Goal: Task Accomplishment & Management: Complete application form

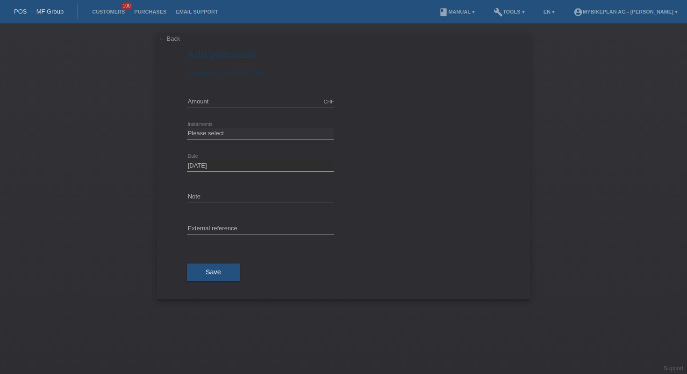
click at [44, 9] on link "POS — MF Group" at bounding box center [39, 11] width 50 height 7
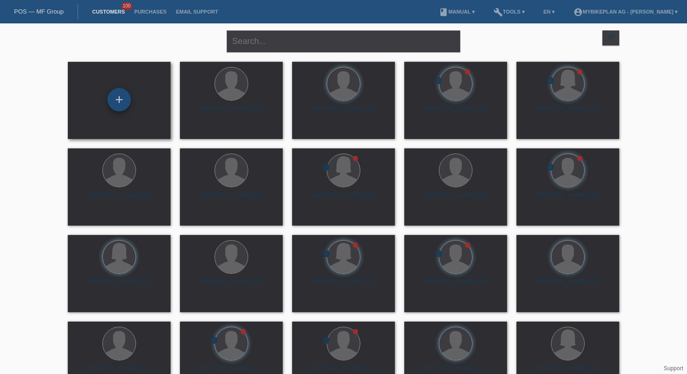
click at [121, 93] on div "+" at bounding box center [119, 99] width 23 height 23
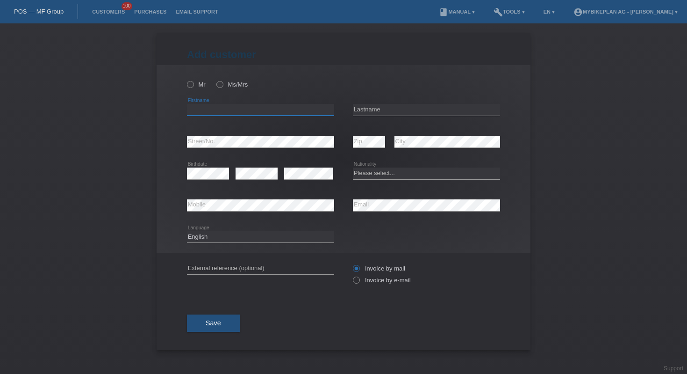
click at [277, 109] on input "text" at bounding box center [260, 110] width 147 height 12
paste input "Jerrémy Yann Julien"
type input "Jerrémy Yann Julien"
click at [377, 109] on input "text" at bounding box center [426, 110] width 147 height 12
paste input "Martinez"
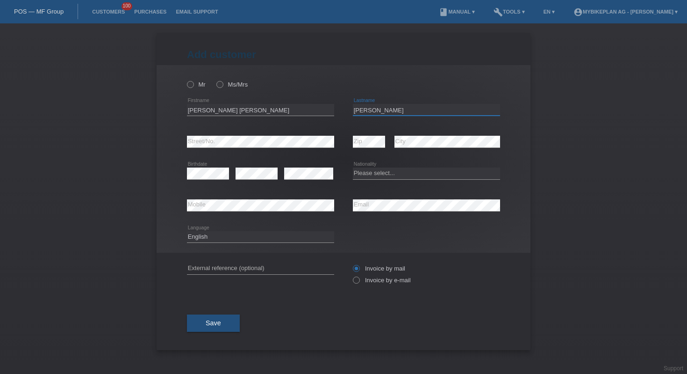
type input "Martinez"
click at [428, 172] on select "Please select... Switzerland Austria Germany Liechtenstein ------------ Afghani…" at bounding box center [426, 172] width 147 height 11
select select "CH"
click at [221, 267] on input "text" at bounding box center [260, 268] width 147 height 12
paste input "42104076627"
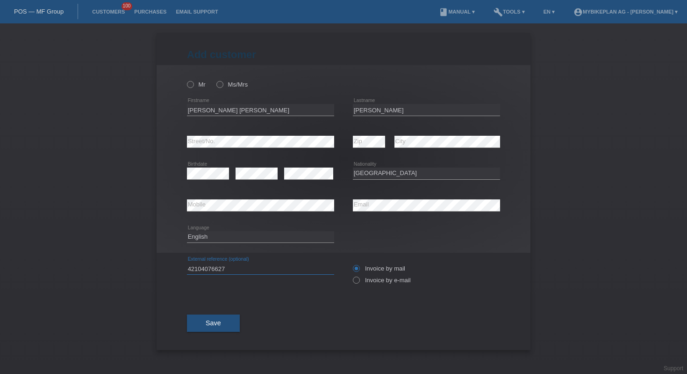
type input "42104076627"
click at [227, 238] on select "Deutsch Français Italiano English" at bounding box center [260, 236] width 147 height 11
select select "fr"
click at [186, 79] on icon at bounding box center [186, 79] width 0 height 0
click at [188, 82] on input "Mr" at bounding box center [190, 84] width 6 height 6
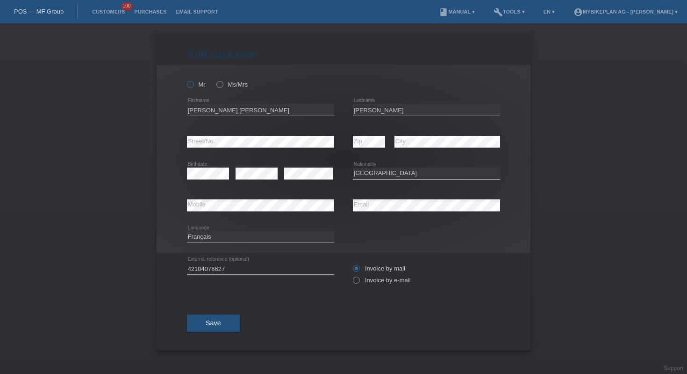
radio input "true"
click at [217, 326] on span "Save" at bounding box center [213, 322] width 15 height 7
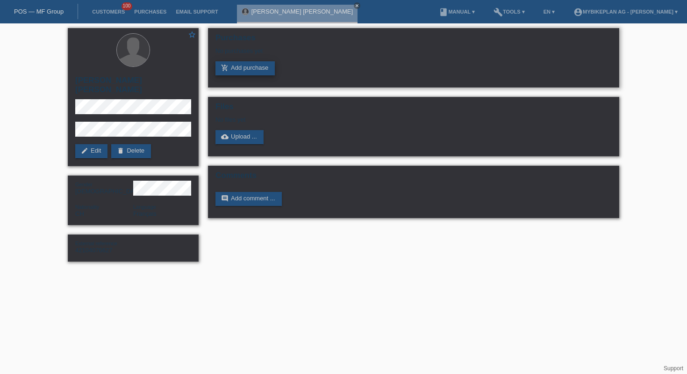
click at [248, 75] on link "add_shopping_cart Add purchase" at bounding box center [245, 68] width 59 height 14
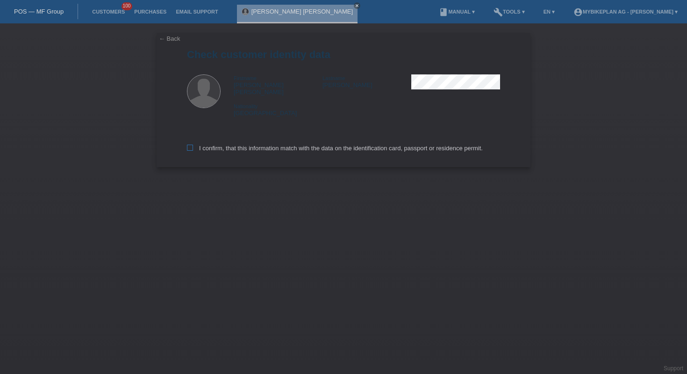
click at [230, 144] on label "I confirm, that this information match with the data on the identification card…" at bounding box center [335, 147] width 296 height 7
click at [193, 144] on input "I confirm, that this information match with the data on the identification card…" at bounding box center [190, 147] width 6 height 6
checkbox input "true"
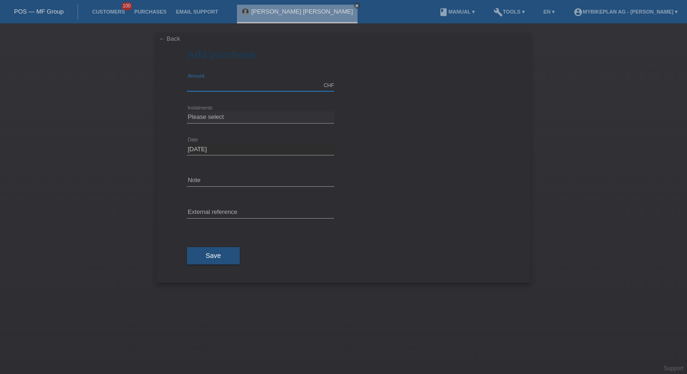
click at [208, 86] on input "text" at bounding box center [260, 85] width 147 height 12
type input "6999.00"
click at [255, 115] on select "Please select 6 instalments 12 instalments 18 instalments 24 instalments 36 ins…" at bounding box center [260, 116] width 147 height 11
select select "488"
click at [265, 210] on input "text" at bounding box center [260, 213] width 147 height 12
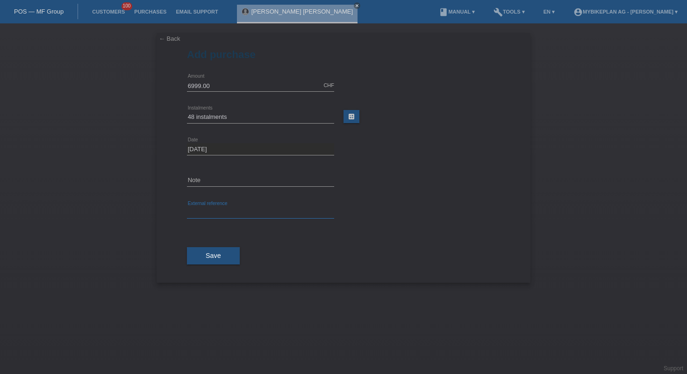
paste input "42104076627"
type input "42104076627"
click at [224, 248] on button "Save" at bounding box center [213, 256] width 53 height 18
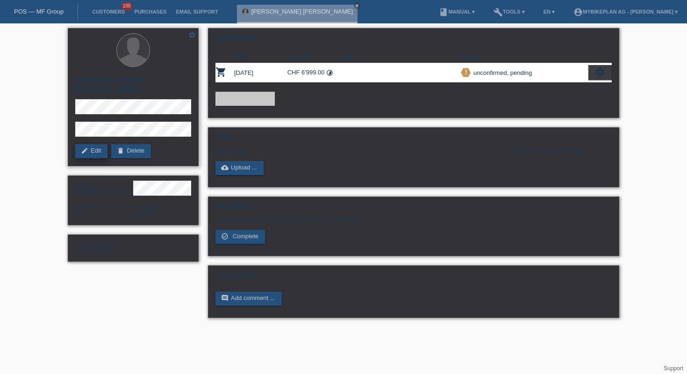
click at [95, 144] on link "edit Edit" at bounding box center [91, 151] width 32 height 14
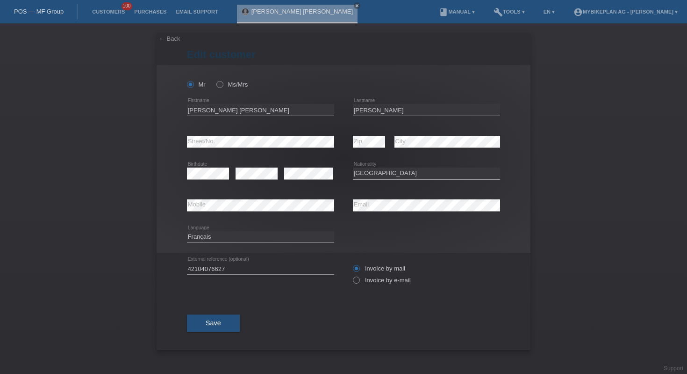
select select "CH"
click at [366, 282] on label "Invoice by e-mail" at bounding box center [382, 279] width 58 height 7
click at [359, 282] on input "Invoice by e-mail" at bounding box center [356, 282] width 6 height 12
radio input "true"
click at [216, 320] on span "Save" at bounding box center [213, 322] width 15 height 7
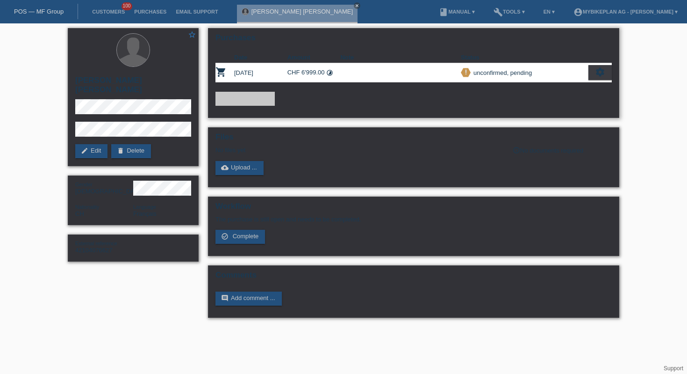
click at [606, 72] on div "settings" at bounding box center [600, 72] width 23 height 15
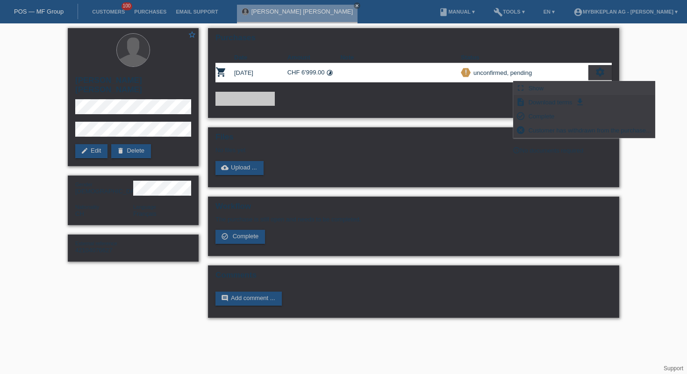
click at [560, 86] on div "fullscreen Show" at bounding box center [584, 88] width 141 height 14
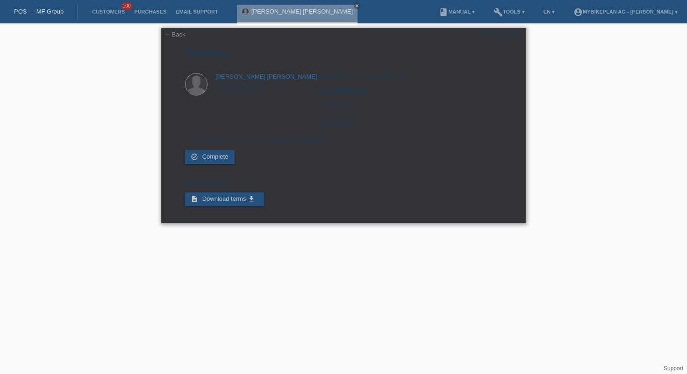
click at [502, 35] on div "POSP00026157" at bounding box center [500, 34] width 44 height 7
copy div "POSP00026157"
click at [355, 3] on icon "close" at bounding box center [357, 5] width 5 height 5
click at [54, 4] on div "POS — MF Group" at bounding box center [39, 11] width 78 height 15
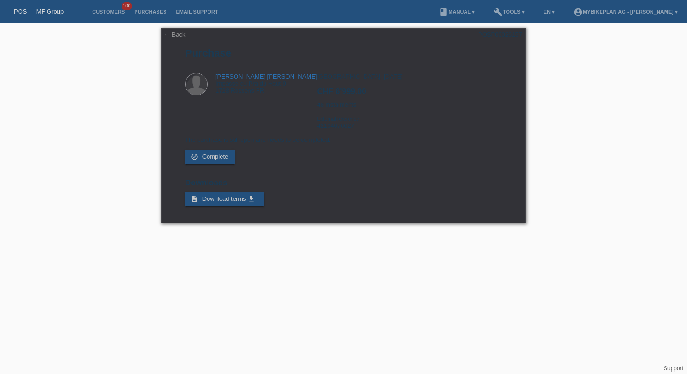
click at [57, 11] on link "POS — MF Group" at bounding box center [39, 11] width 50 height 7
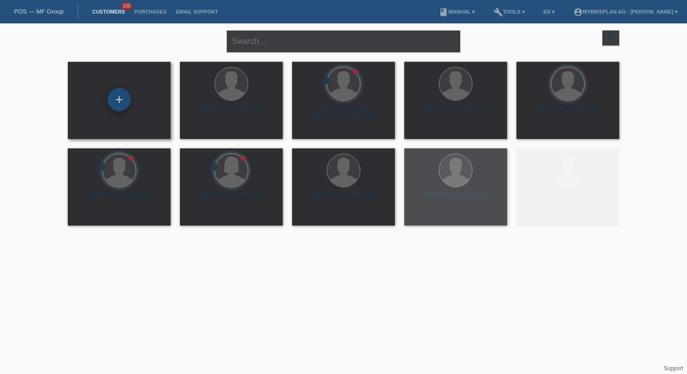
click at [108, 98] on div "+" at bounding box center [119, 99] width 23 height 23
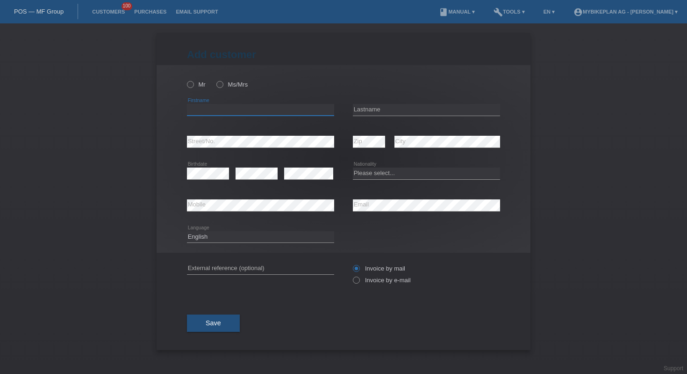
click at [225, 107] on input "text" at bounding box center [260, 110] width 147 height 12
paste input "Marten Merits"
type input "Marten"
click at [380, 107] on input "text" at bounding box center [426, 110] width 147 height 12
paste input "Marten Merits"
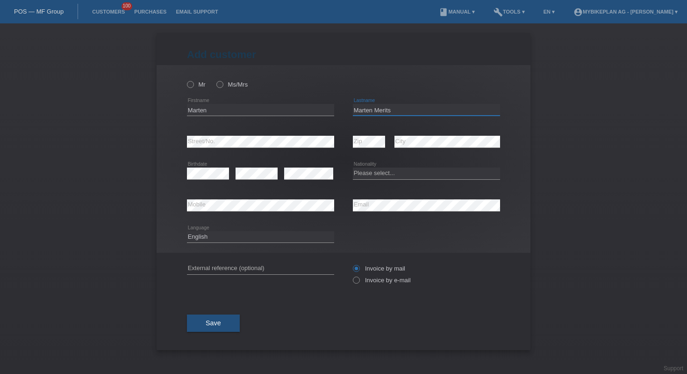
click at [376, 111] on input "Marten Merits" at bounding box center [426, 110] width 147 height 12
type input "Merits"
click at [377, 170] on select "Please select... Switzerland Austria Germany Liechtenstein ------------ Afghani…" at bounding box center [426, 172] width 147 height 11
select select "EE"
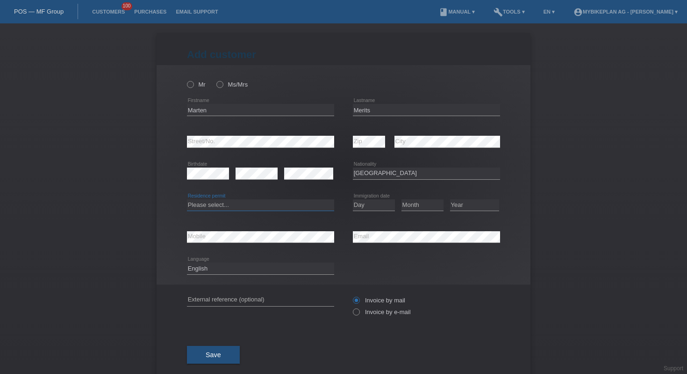
click at [265, 204] on select "Please select... C B B - Refugee status Other" at bounding box center [260, 204] width 147 height 11
select select "B"
click at [369, 202] on select "Day 01 02 03 04 05 06 07 08 09 10 11" at bounding box center [374, 204] width 42 height 11
select select "03"
click at [412, 202] on select "Month 01 02 03 04 05 06 07 08 09 10 11" at bounding box center [423, 204] width 42 height 11
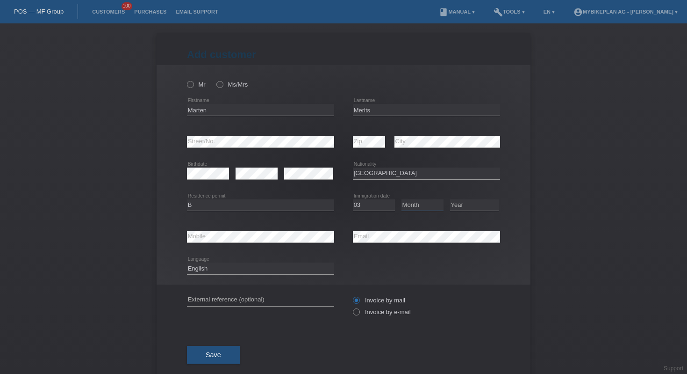
select select "05"
click at [470, 207] on select "Year 2025 2024 2023 2022 2021 2020 2019 2018 2017 2016 2015 2014 2013 2012 2011…" at bounding box center [474, 204] width 49 height 11
select select "2023"
click at [287, 297] on input "text" at bounding box center [260, 300] width 147 height 12
paste input "42101917055"
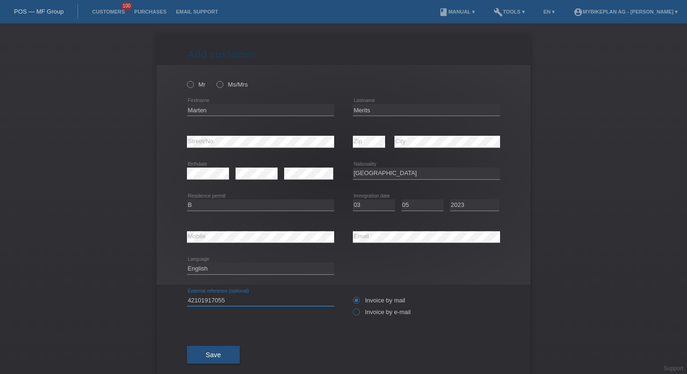
type input "42101917055"
click at [352, 307] on icon at bounding box center [352, 307] width 0 height 0
click at [356, 315] on input "Invoice by e-mail" at bounding box center [356, 314] width 6 height 12
radio input "true"
click at [215, 79] on icon at bounding box center [215, 79] width 0 height 0
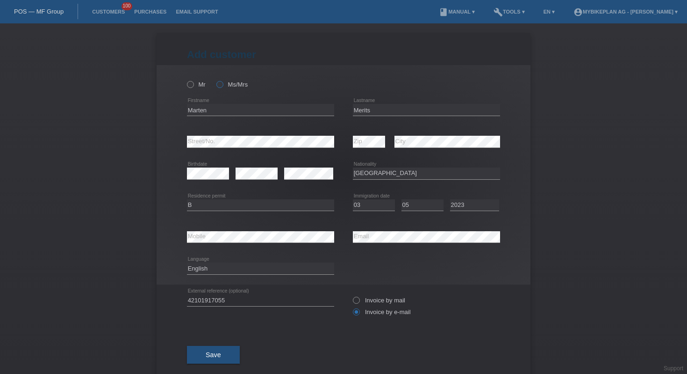
click at [220, 83] on input "Ms/Mrs" at bounding box center [219, 84] width 6 height 6
radio input "true"
click at [223, 359] on button "Save" at bounding box center [213, 354] width 53 height 18
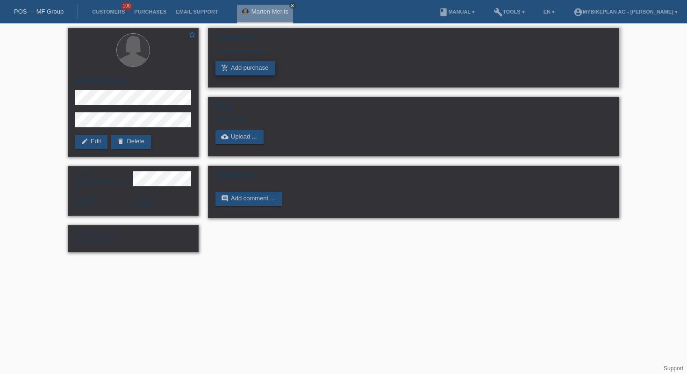
click at [236, 69] on link "add_shopping_cart Add purchase" at bounding box center [245, 68] width 59 height 14
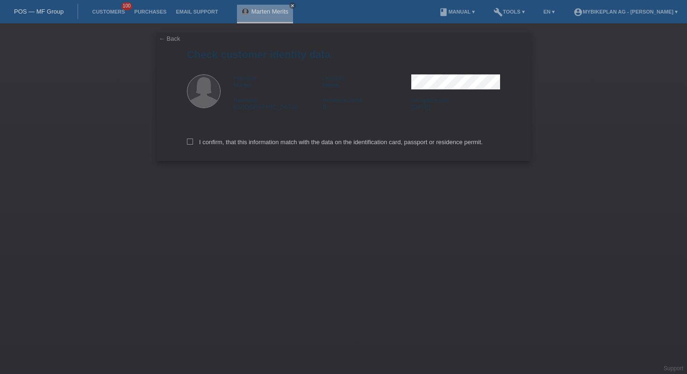
click at [262, 137] on div "I confirm, that this information match with the data on the identification card…" at bounding box center [343, 140] width 313 height 41
click at [266, 144] on label "I confirm, that this information match with the data on the identification card…" at bounding box center [335, 141] width 296 height 7
click at [193, 144] on input "I confirm, that this information match with the data on the identification card…" at bounding box center [190, 141] width 6 height 6
checkbox input "true"
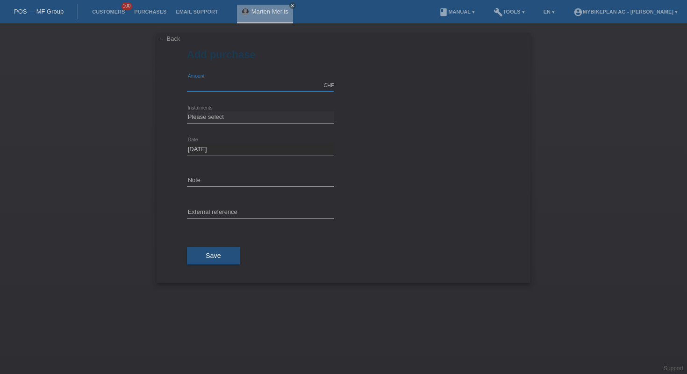
click at [208, 84] on input "text" at bounding box center [260, 85] width 147 height 12
type input "9532.00"
click at [242, 124] on div "Please select 6 instalments 12 instalments 18 instalments 24 instalments 36 ins…" at bounding box center [260, 117] width 147 height 32
click at [245, 113] on select "Please select 6 instalments 12 instalments 18 instalments 24 instalments 36 ins…" at bounding box center [260, 116] width 147 height 11
select select "488"
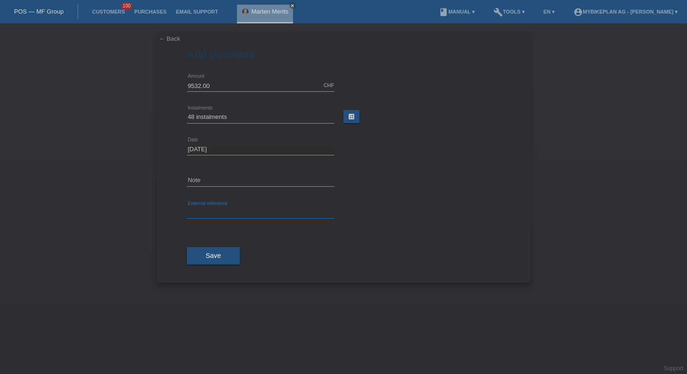
click at [255, 209] on input "text" at bounding box center [260, 213] width 147 height 12
paste input "42101917055"
type input "42101917055"
click at [224, 253] on button "Save" at bounding box center [213, 256] width 53 height 18
